Goal: Complete application form

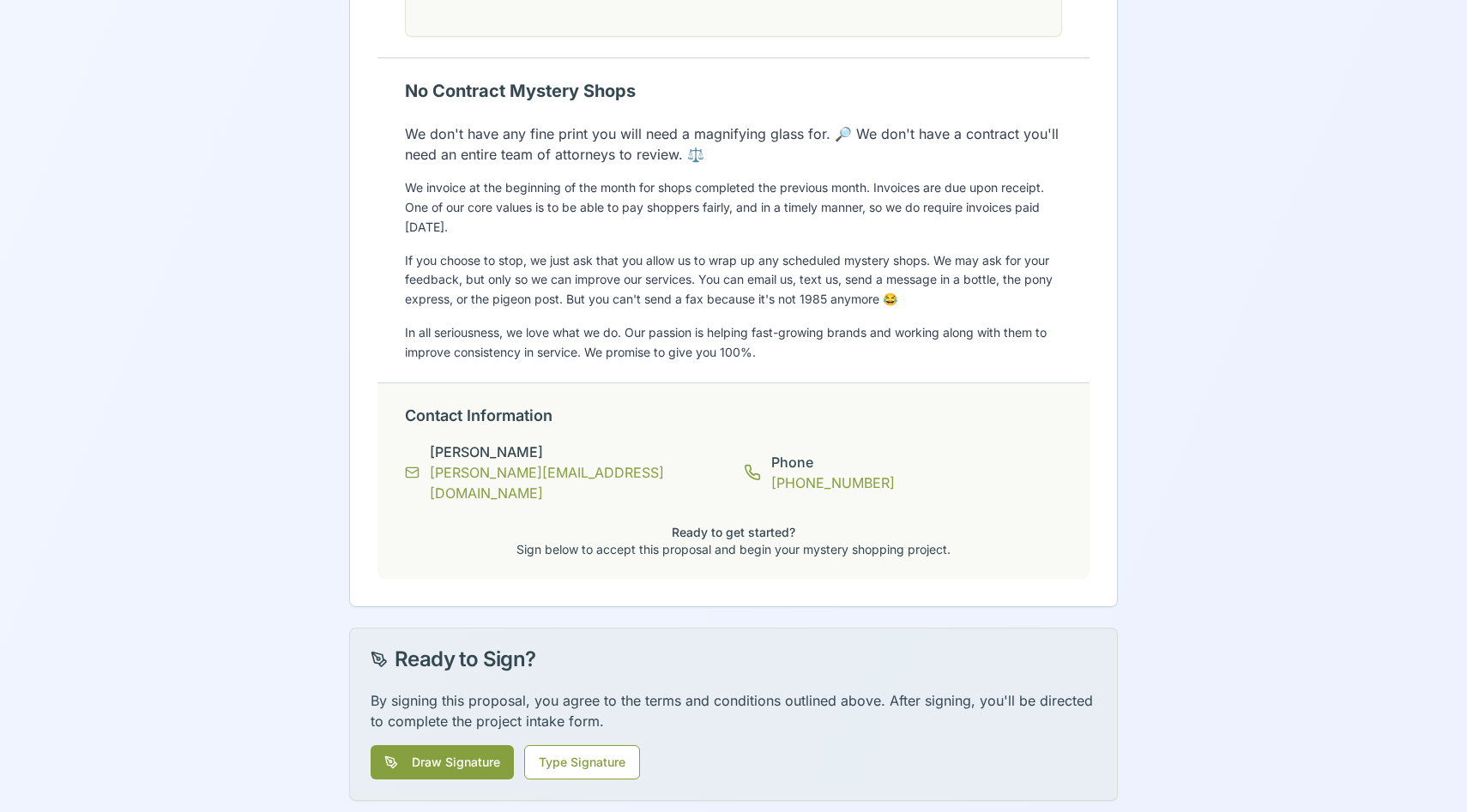
scroll to position [2619, 0]
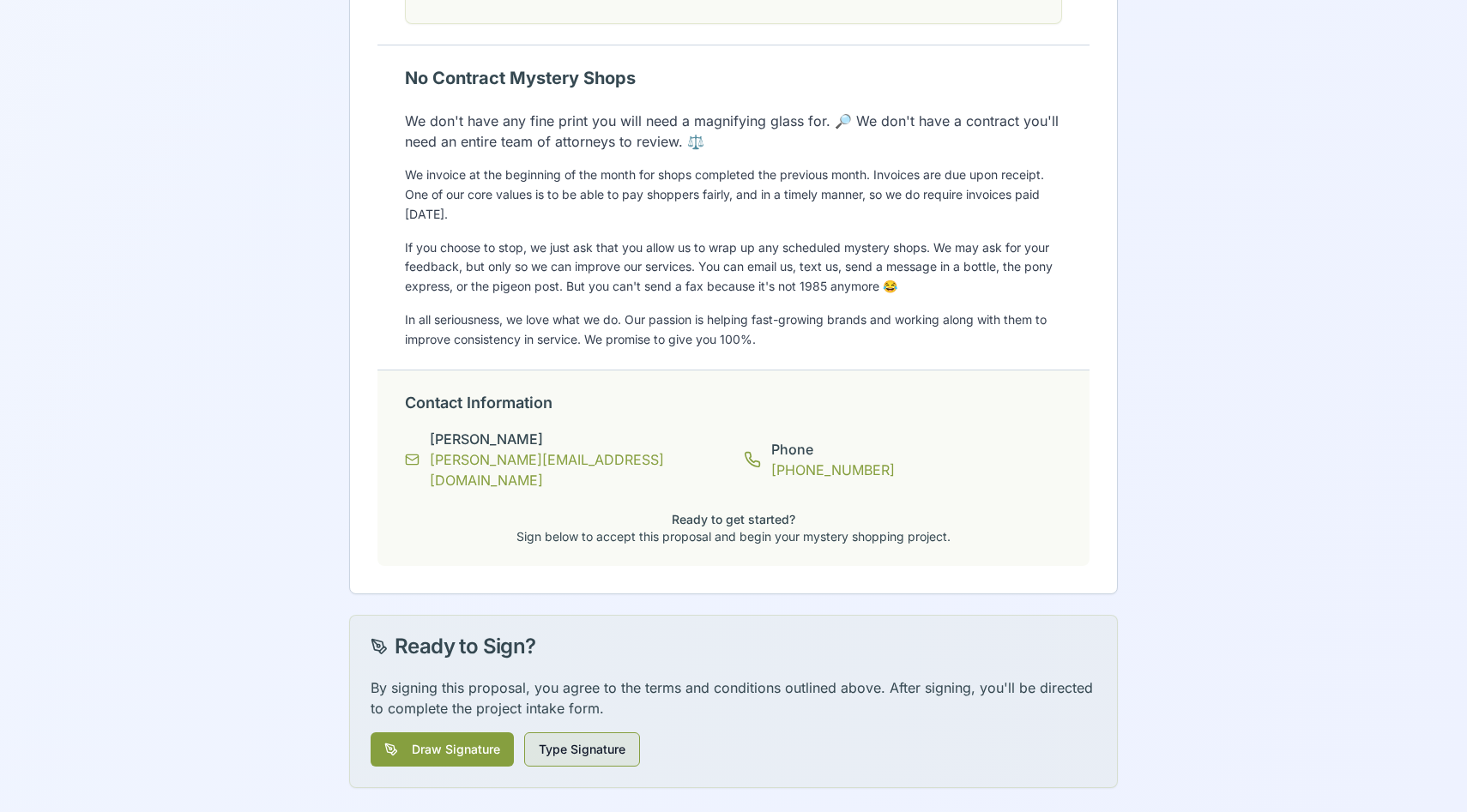
click at [600, 744] on button "Type Signature" at bounding box center [581, 749] width 115 height 34
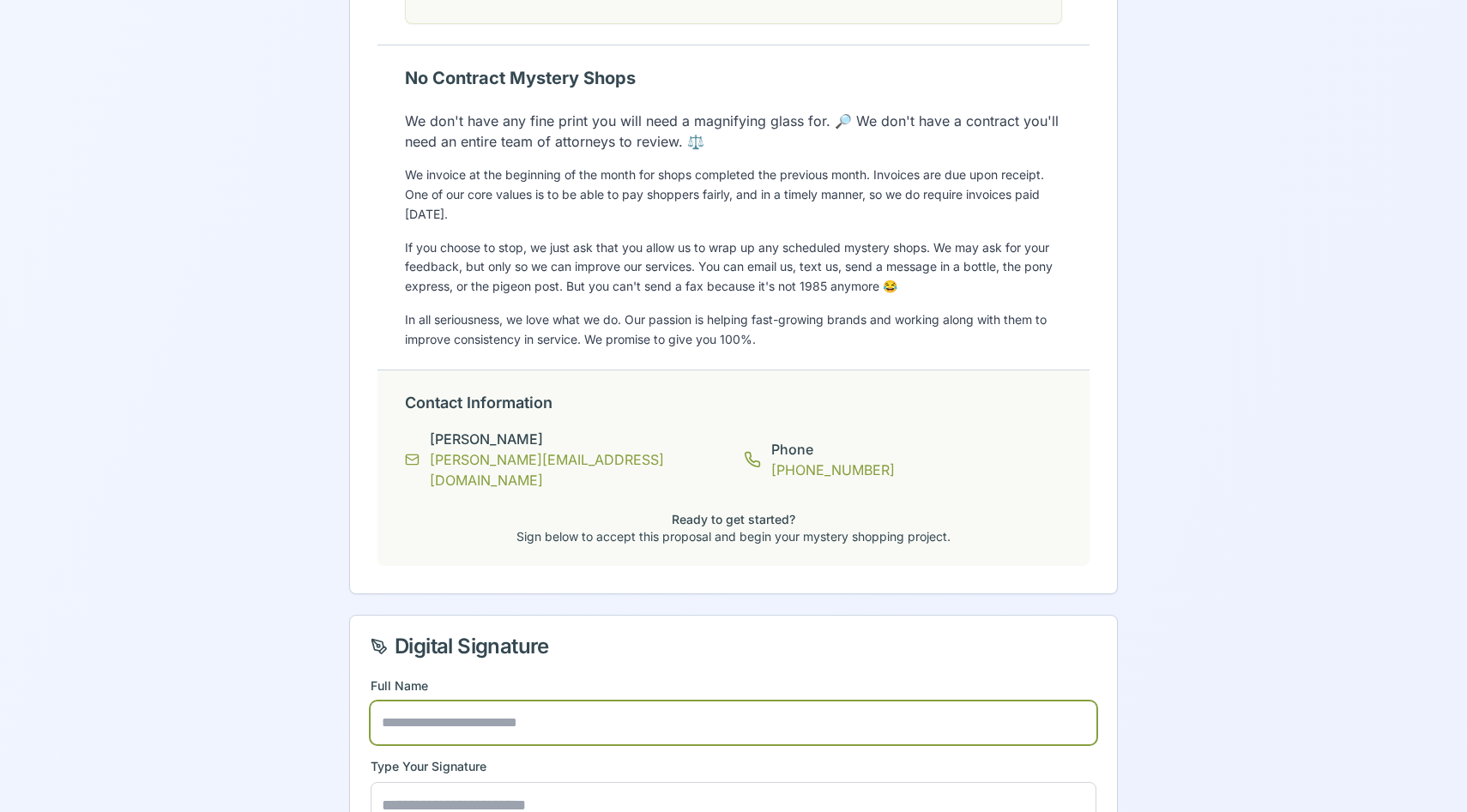
click at [524, 714] on input "text" at bounding box center [733, 722] width 725 height 43
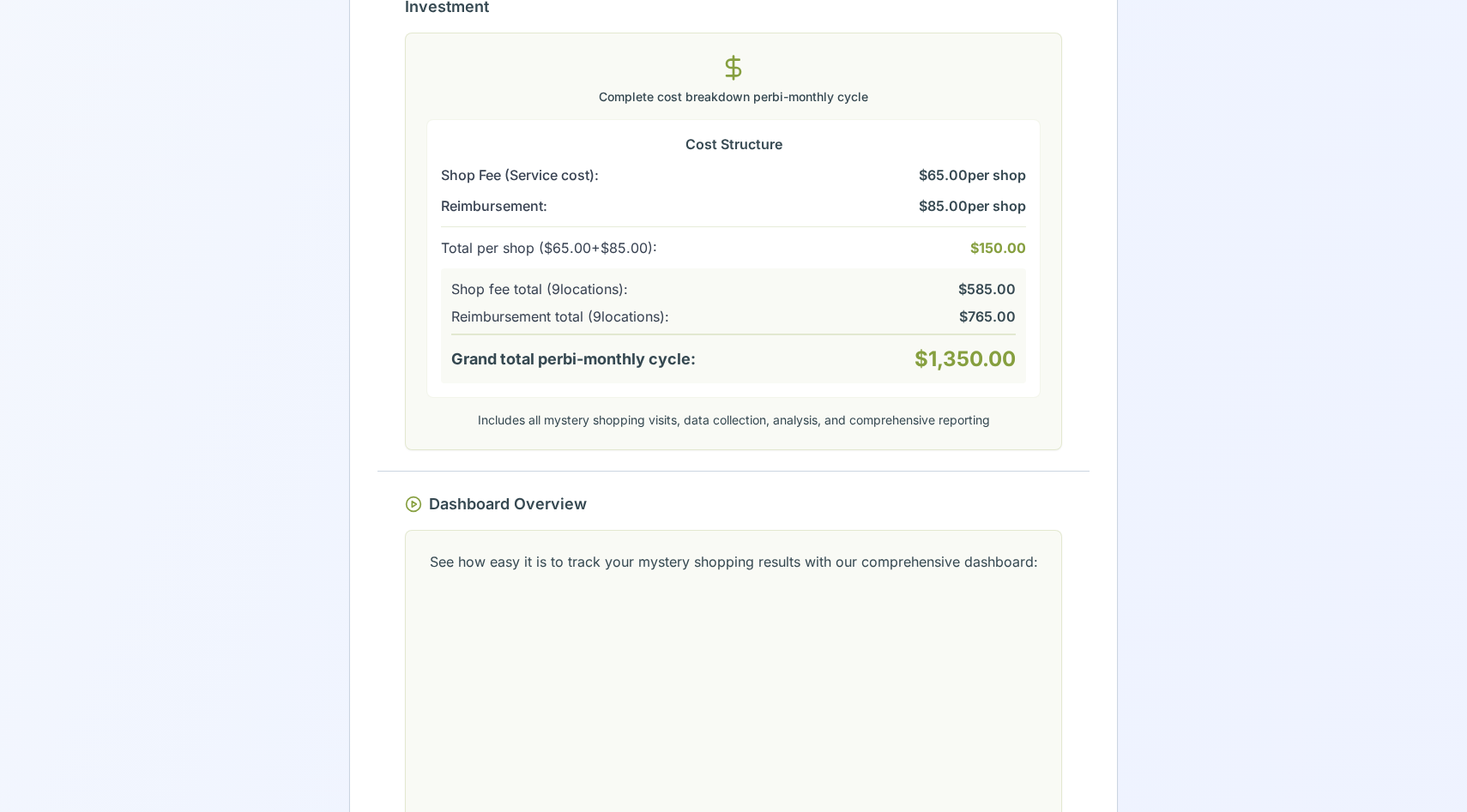
scroll to position [1686, 0]
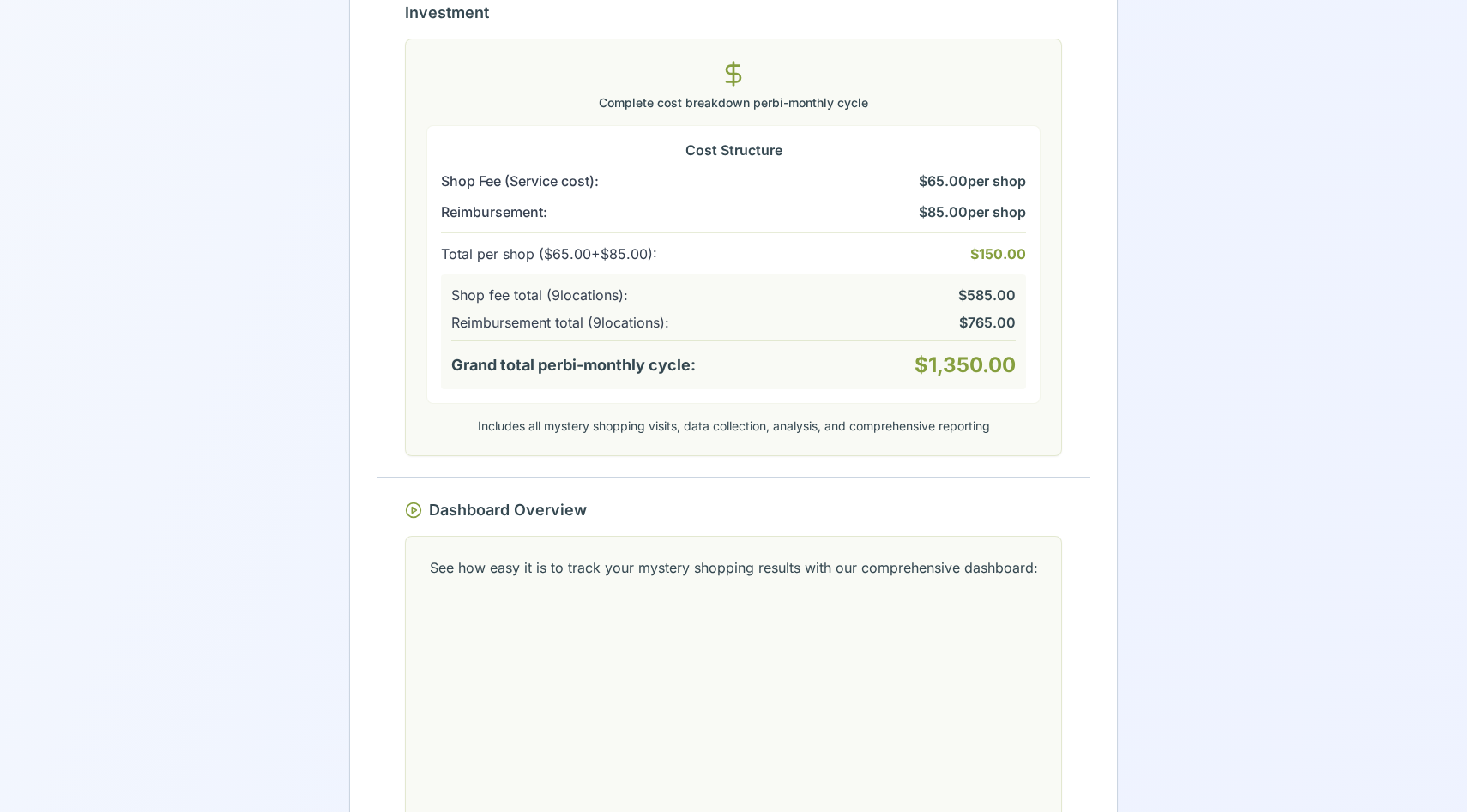
type input "**********"
drag, startPoint x: 452, startPoint y: 377, endPoint x: 966, endPoint y: 420, distance: 515.8
click at [966, 420] on div "Complete cost breakdown per bi-monthly cycle Cost Structure Shop Fee (Service c…" at bounding box center [733, 247] width 614 height 375
click at [786, 379] on div "Grand total per bi-monthly cycle : $1,350.00" at bounding box center [733, 364] width 564 height 28
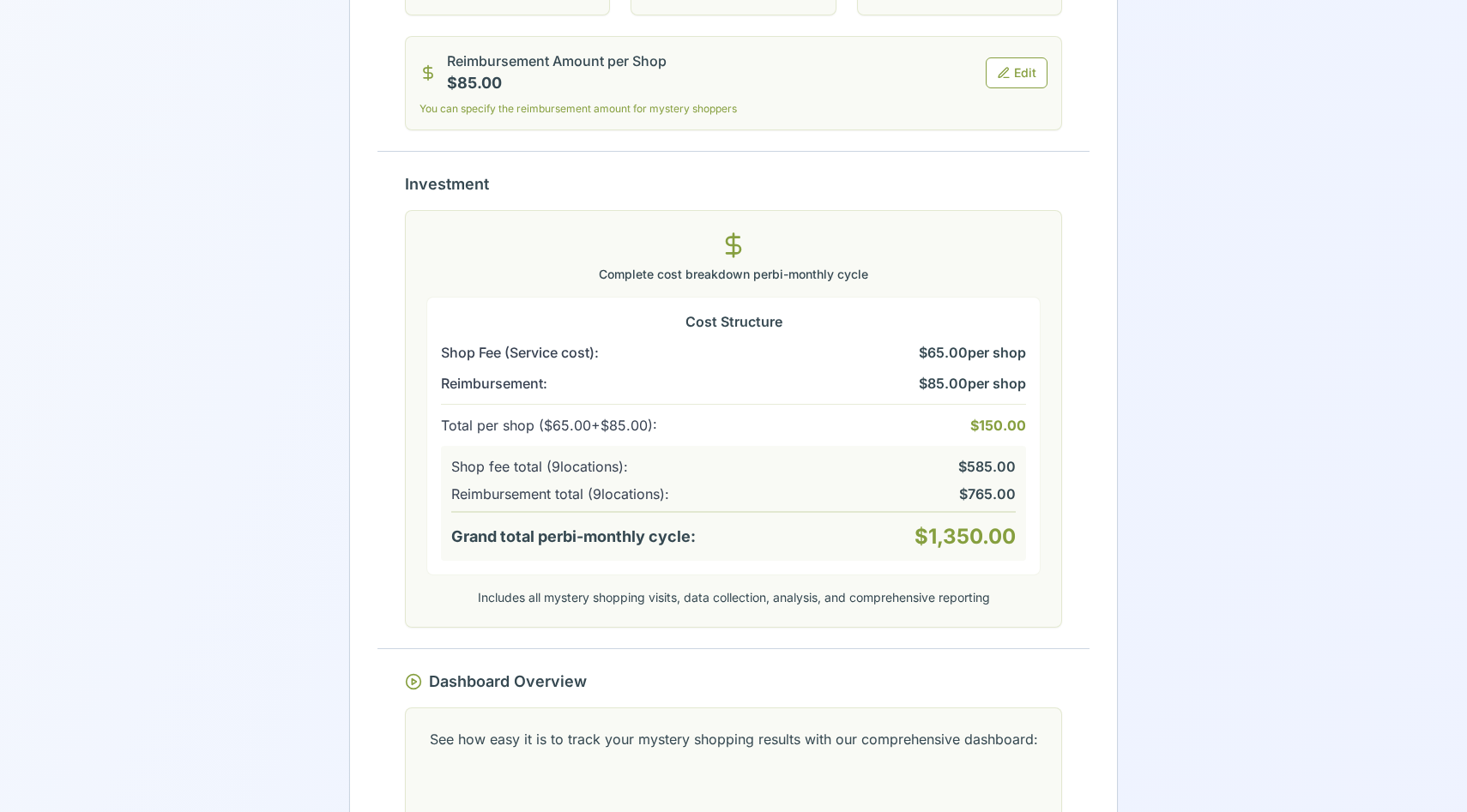
scroll to position [1515, 0]
